Goal: Find contact information: Find contact information

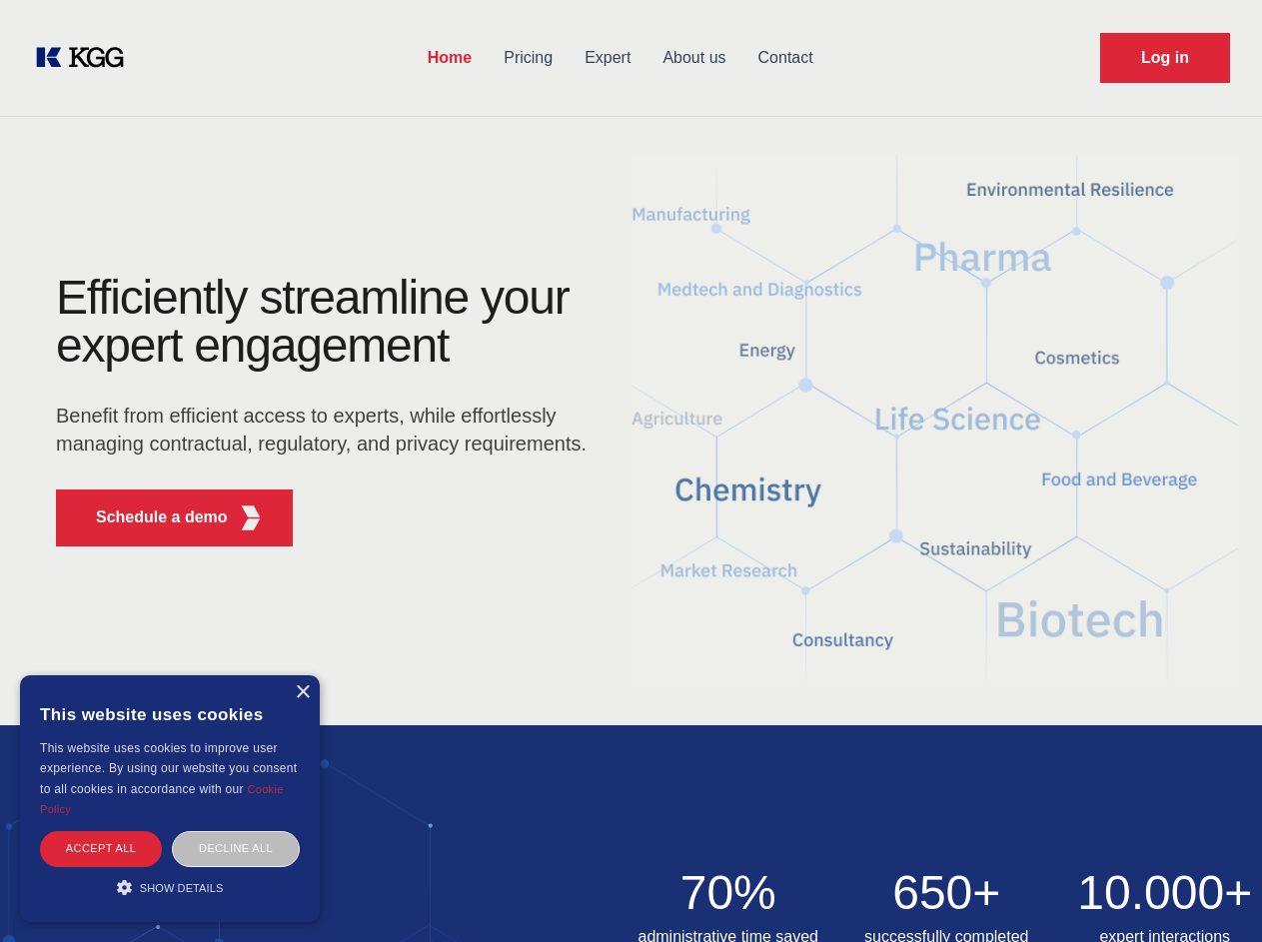
click at [630, 470] on div "Efficiently streamline your expert engagement Benefit from efficient access to …" at bounding box center [327, 418] width 607 height 289
click at [150, 517] on p "Schedule a demo" at bounding box center [162, 517] width 132 height 24
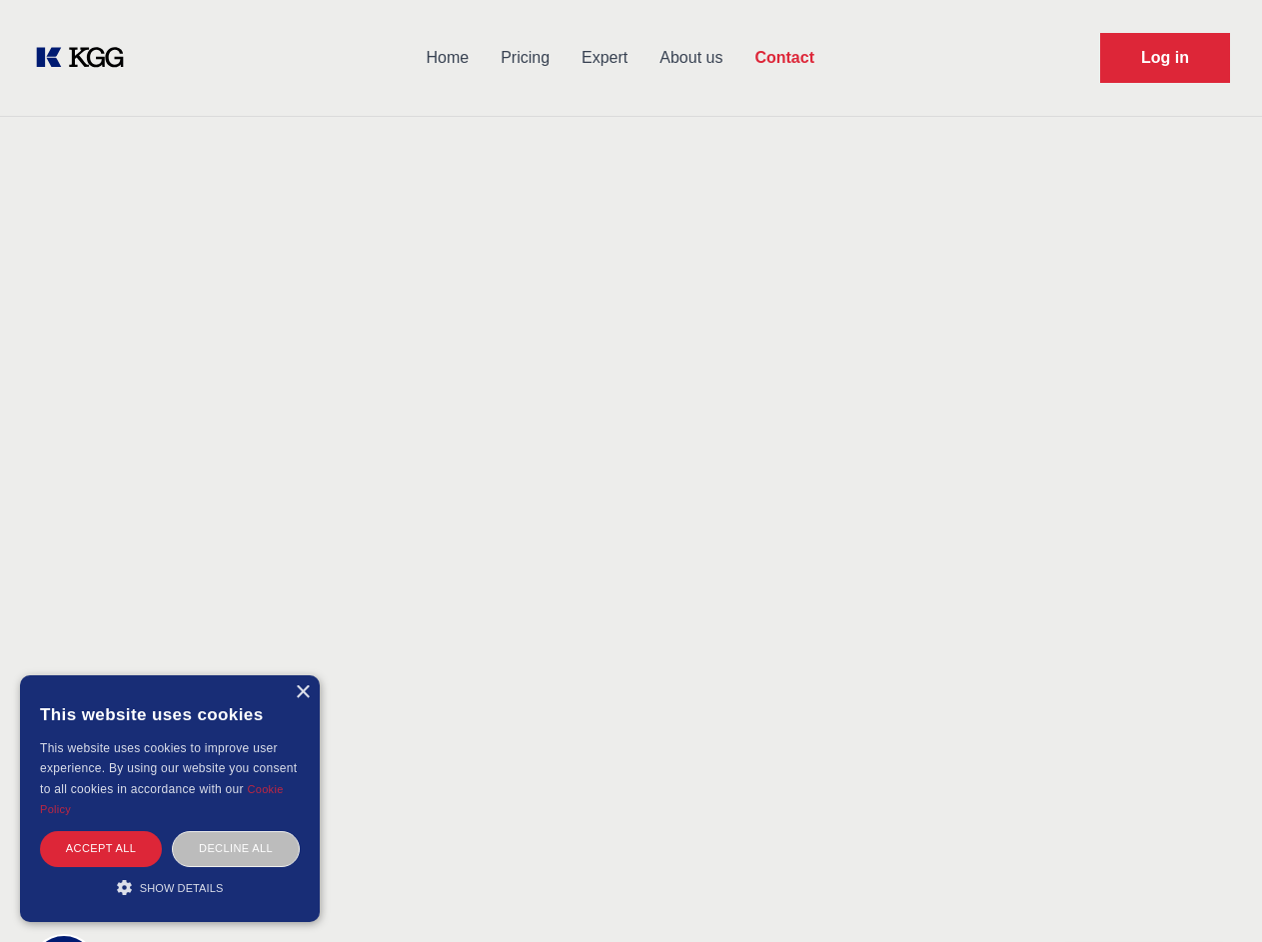
click at [302, 692] on div "× This website uses cookies This website uses cookies to improve user experienc…" at bounding box center [170, 798] width 300 height 247
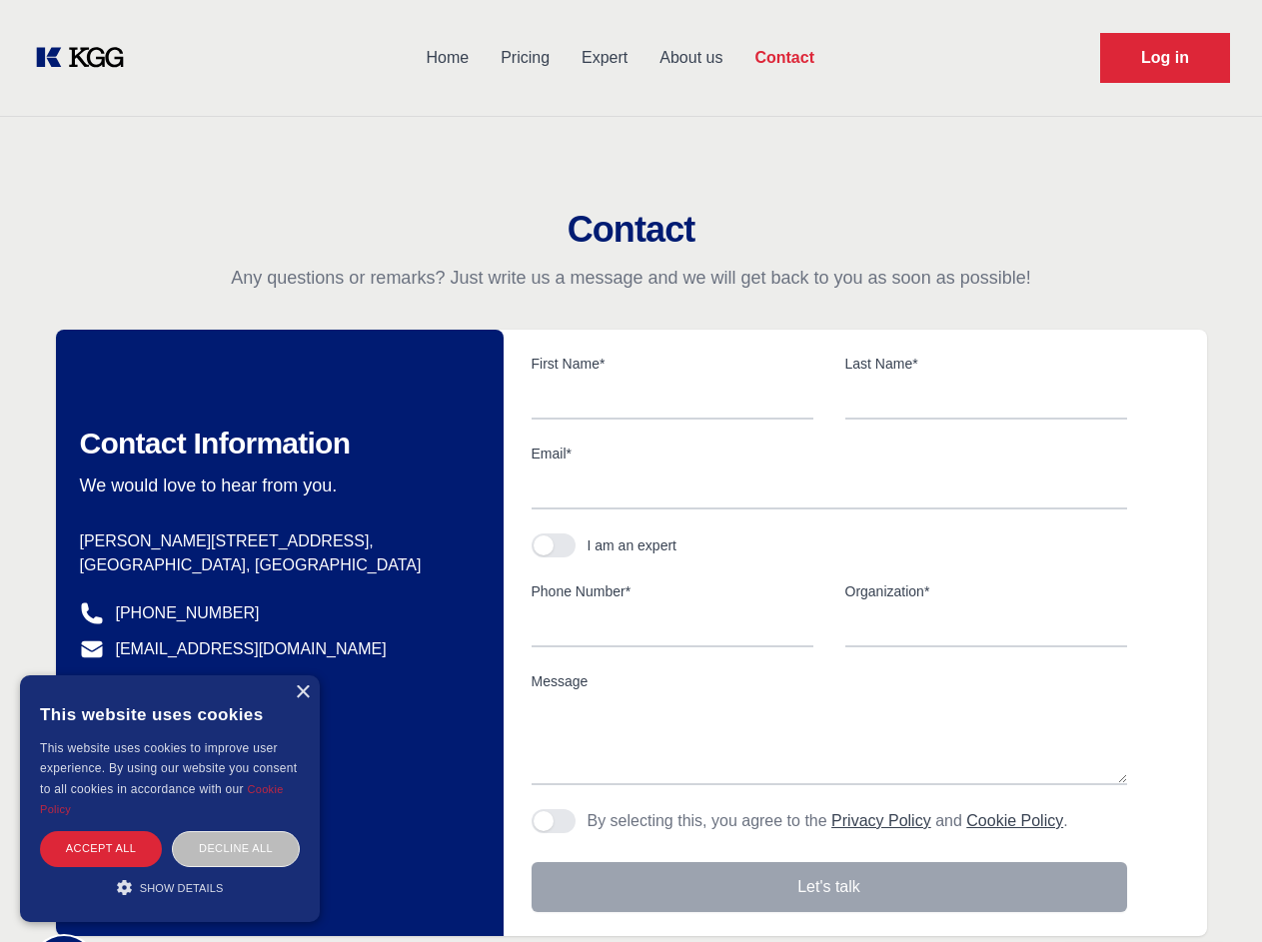
click at [101, 848] on div "Accept all" at bounding box center [101, 848] width 122 height 35
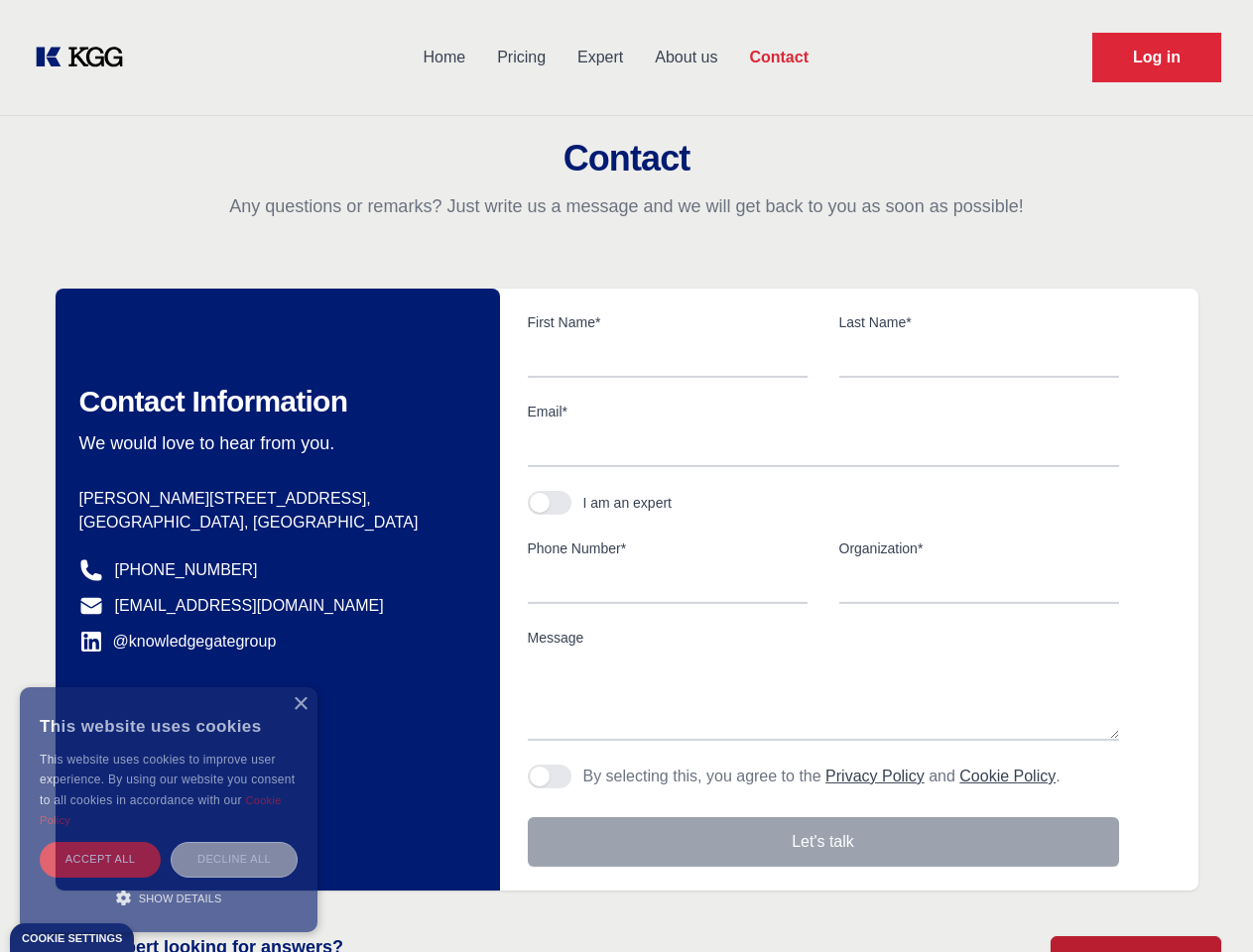
click at [234, 842] on div "Decline all" at bounding box center [234, 859] width 127 height 35
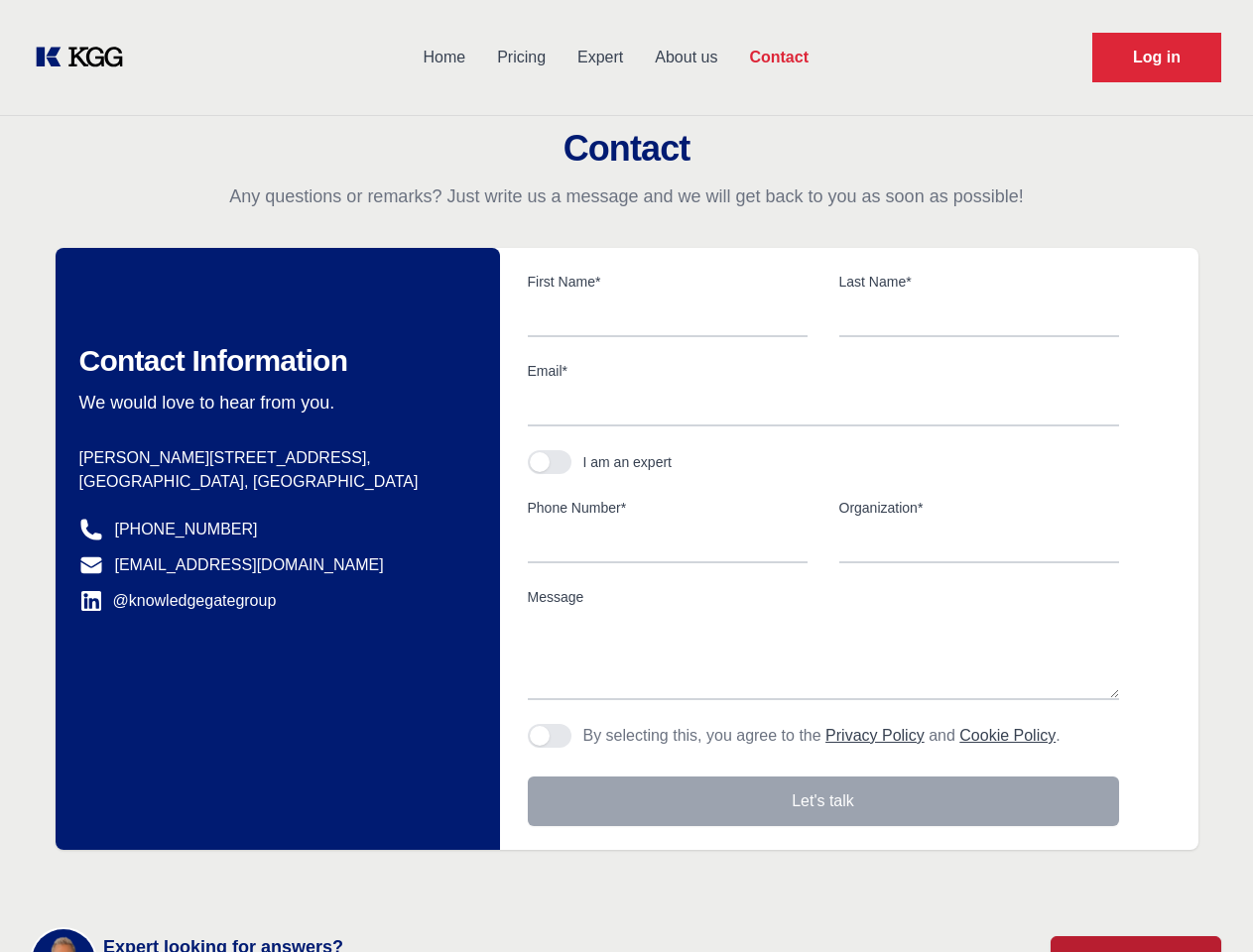
click at [169, 881] on main "Contact Any questions or remarks? Just write us a message and we will get back …" at bounding box center [626, 516] width 1253 height 1032
